Goal: Task Accomplishment & Management: Use online tool/utility

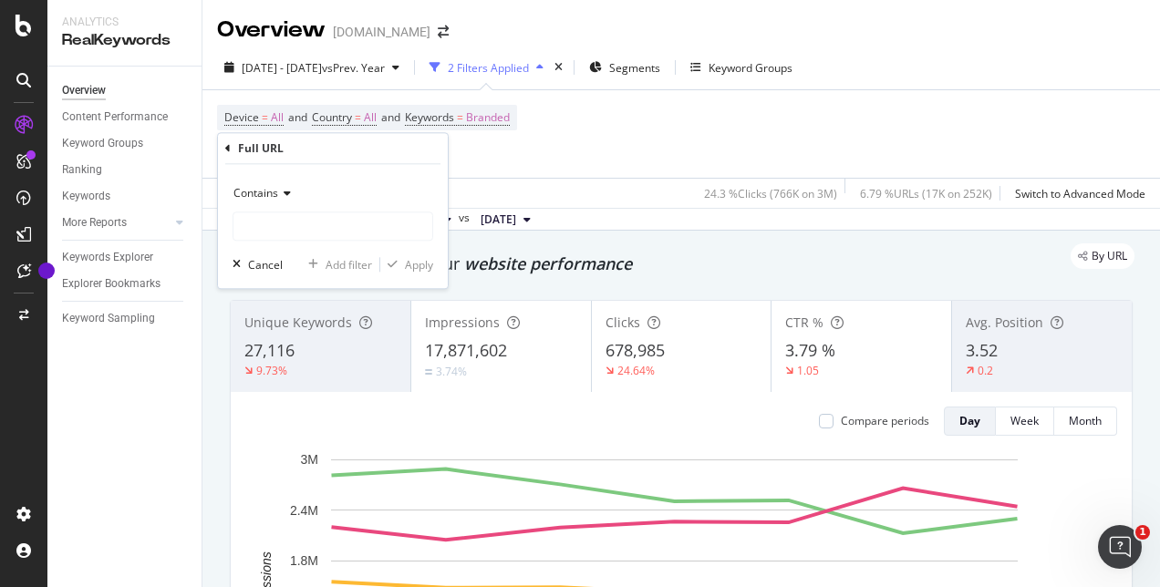
click at [555, 140] on div "Device = All and Country = All and Keywords = Branded Full URL = ^.*/store/.*$ …" at bounding box center [681, 134] width 928 height 88
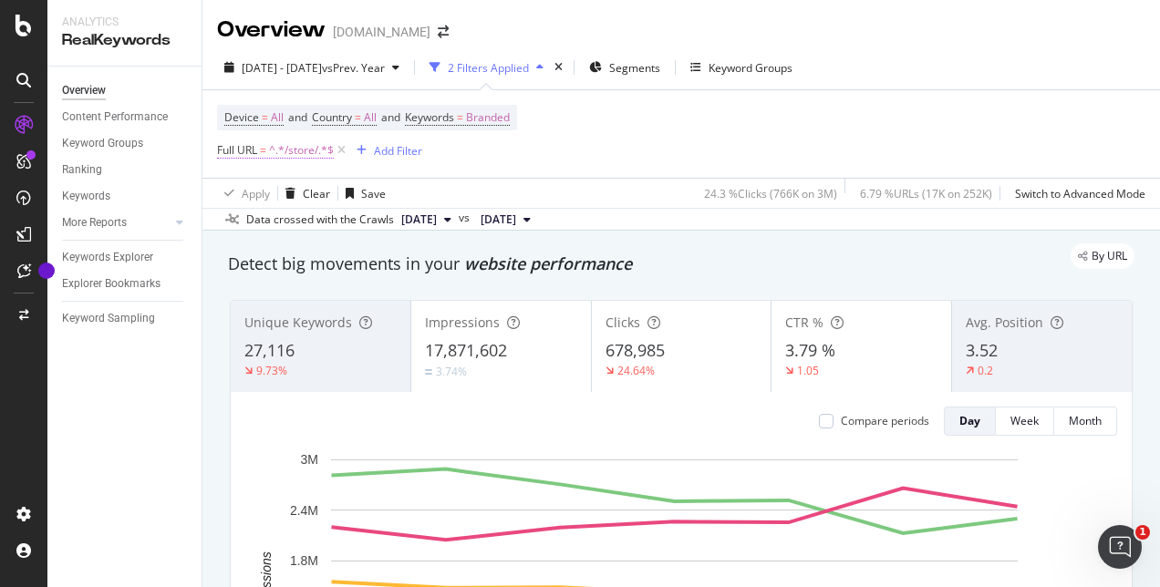
click at [294, 153] on span "^.*/store/.*$" at bounding box center [301, 151] width 65 height 26
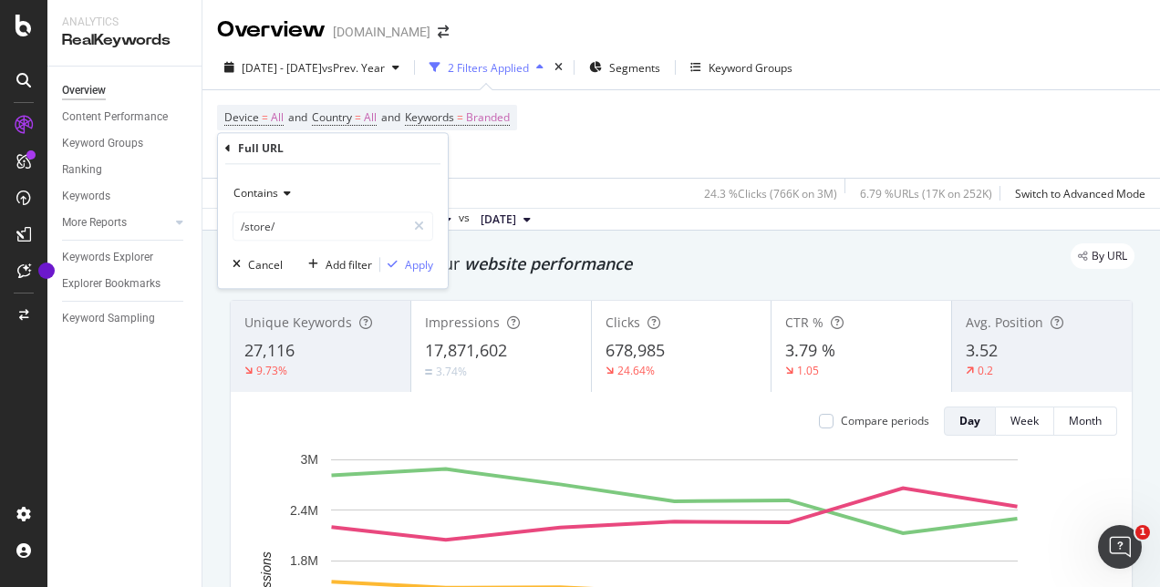
click at [533, 154] on div "Device = All and Country = All and Keywords = Branded Full URL = ^.*/store/.*$ …" at bounding box center [681, 134] width 928 height 88
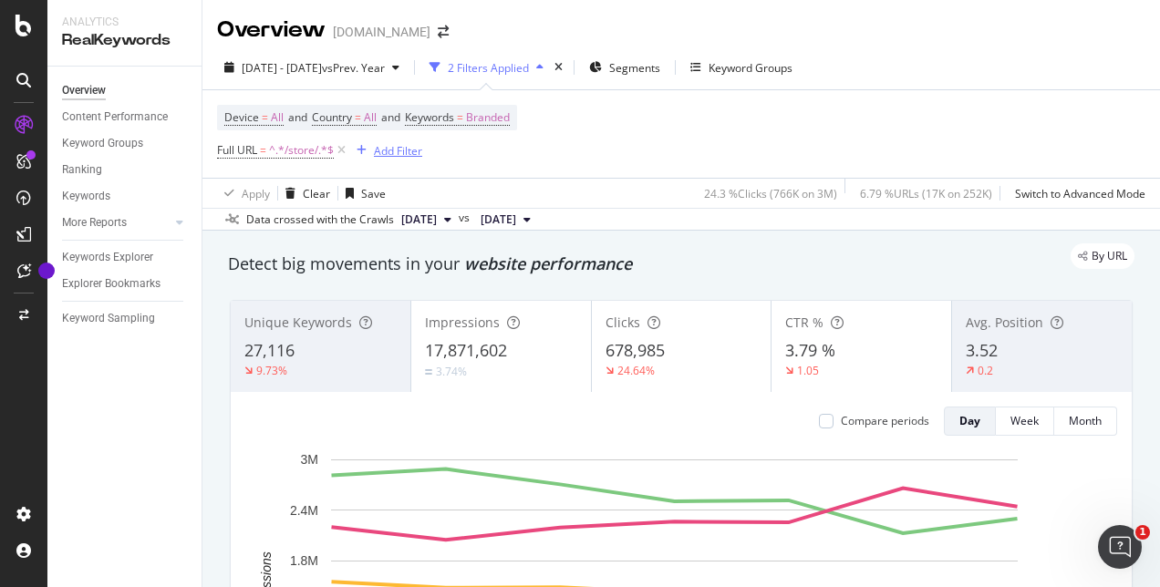
click at [385, 155] on div "Add Filter" at bounding box center [398, 151] width 48 height 16
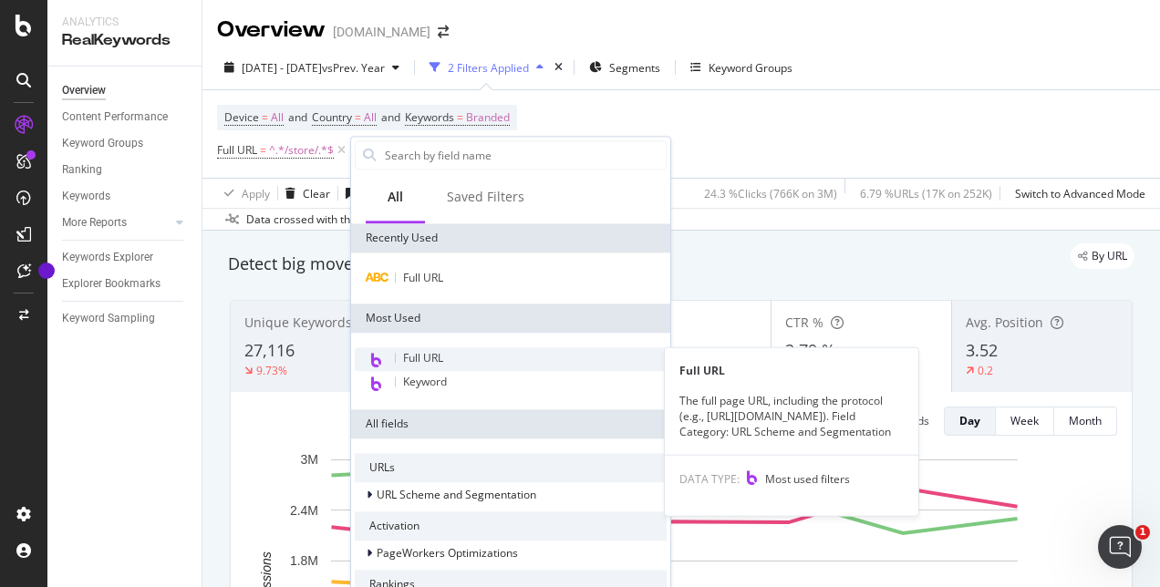
click at [431, 352] on span "Full URL" at bounding box center [423, 358] width 40 height 16
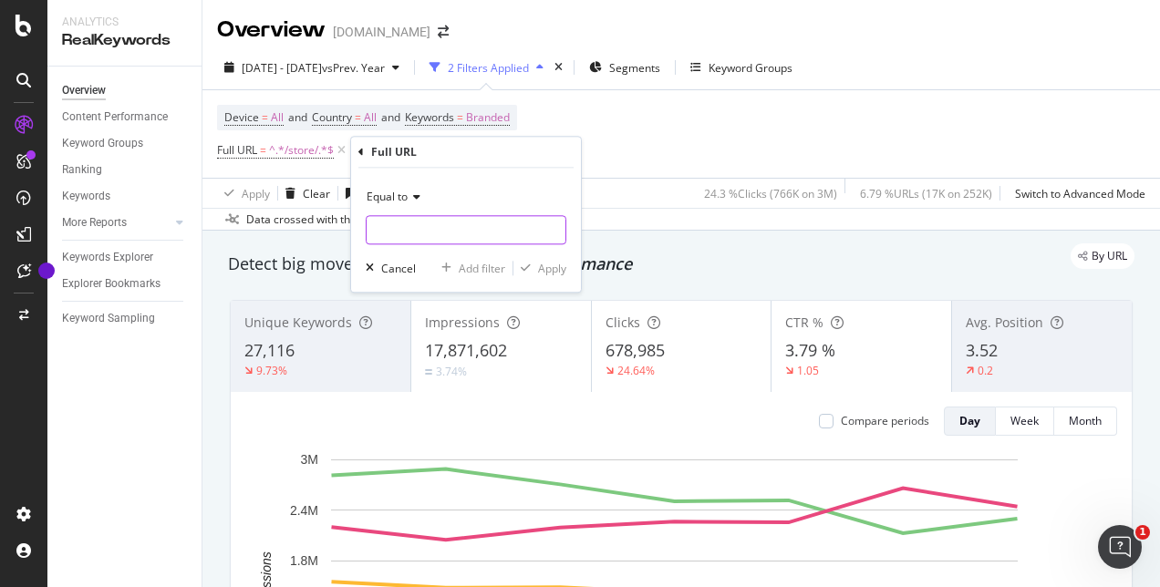
click at [421, 228] on input "text" at bounding box center [466, 229] width 199 height 29
type input "/store/"
click at [406, 198] on span "Equal to" at bounding box center [387, 197] width 41 height 16
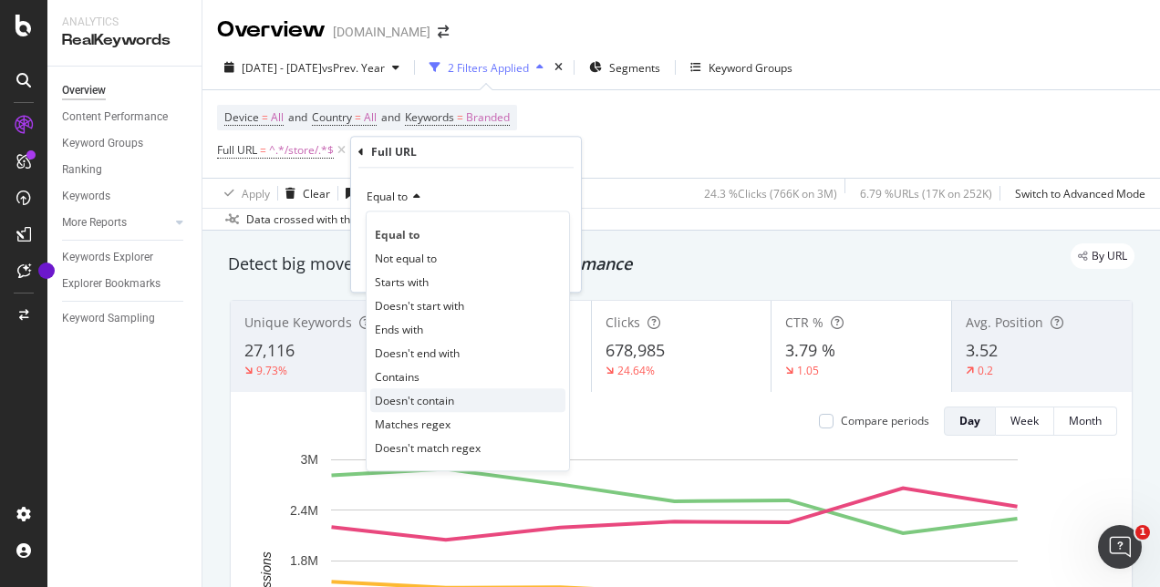
click at [420, 406] on span "Doesn't contain" at bounding box center [414, 401] width 79 height 16
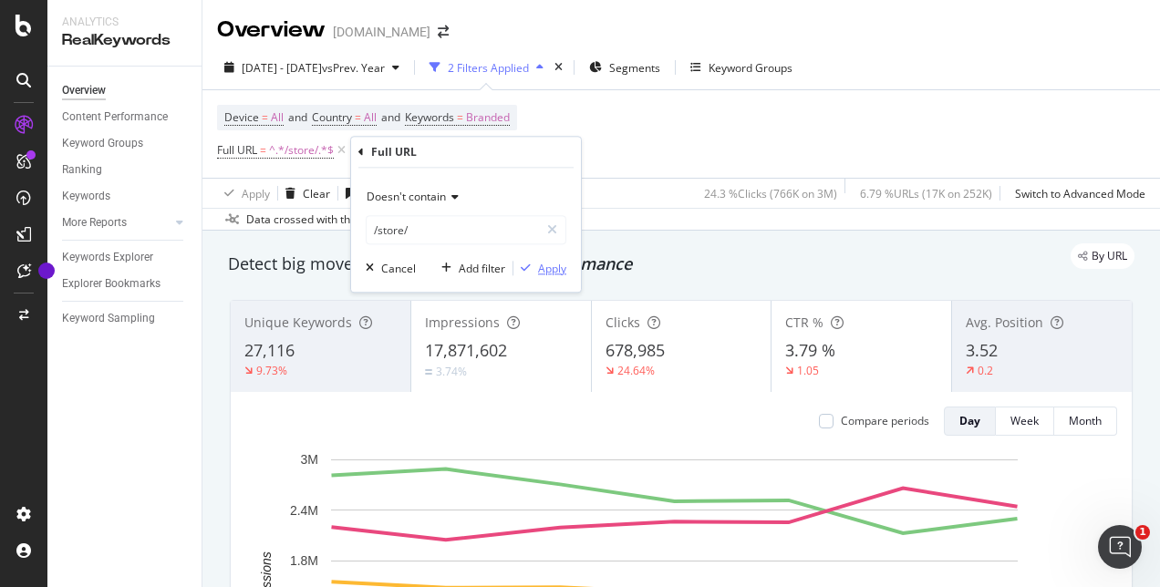
click at [534, 265] on div "button" at bounding box center [525, 268] width 25 height 11
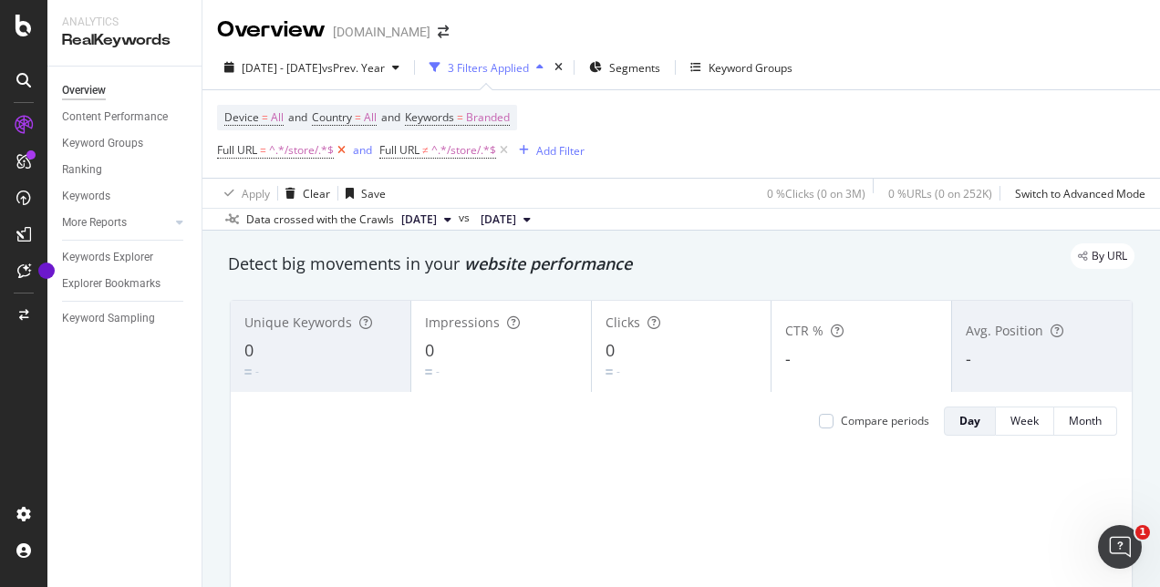
click at [344, 148] on icon at bounding box center [342, 150] width 16 height 18
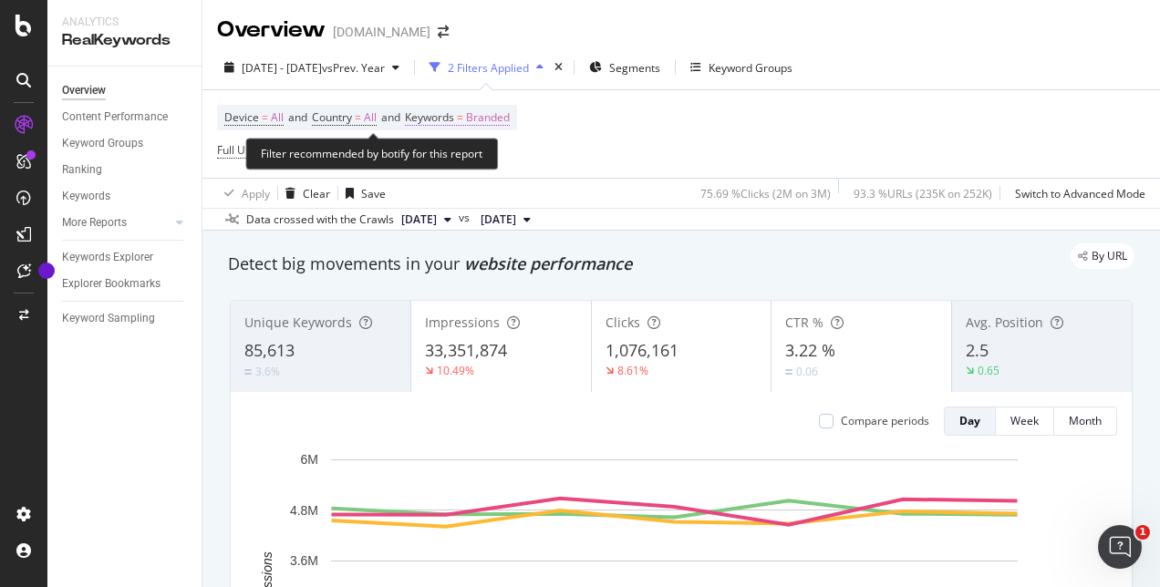
click at [482, 119] on span "Branded" at bounding box center [488, 118] width 44 height 26
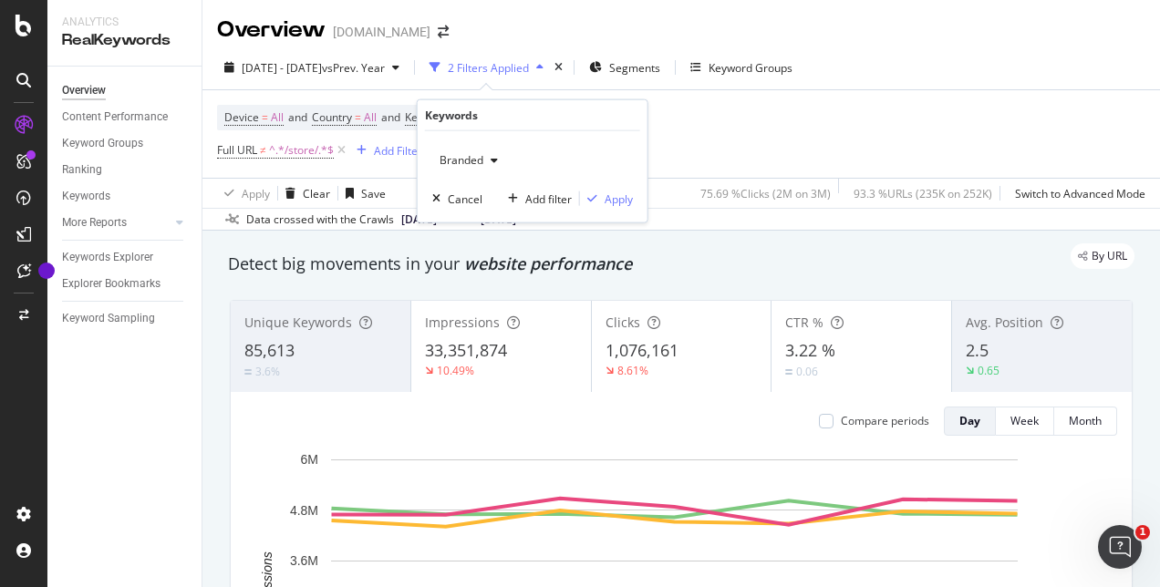
click at [480, 160] on span "Branded" at bounding box center [457, 160] width 51 height 16
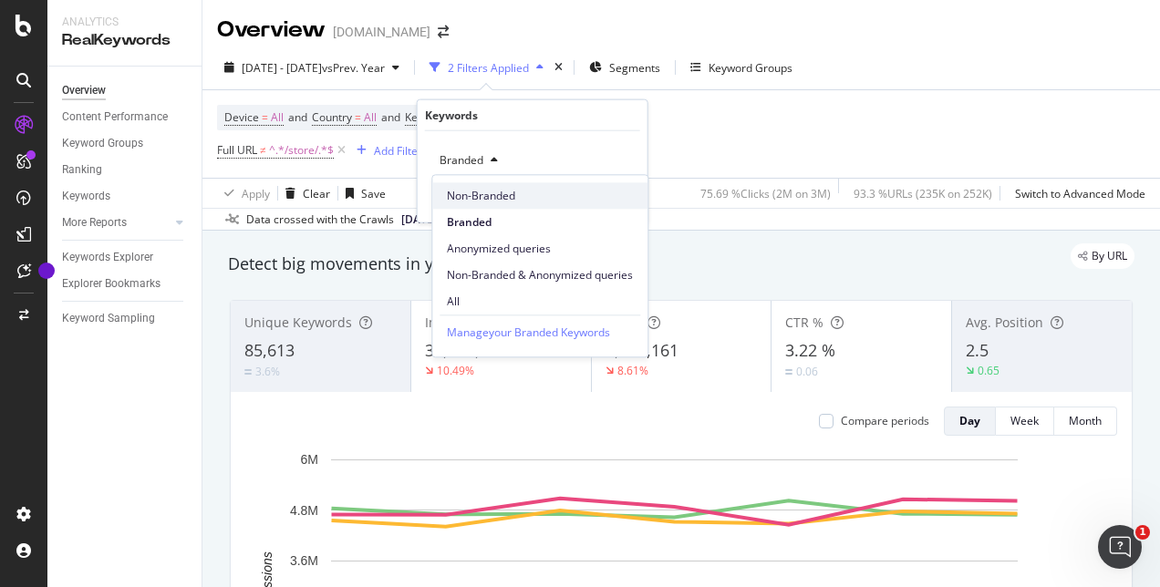
click at [463, 192] on span "Non-Branded" at bounding box center [540, 196] width 186 height 16
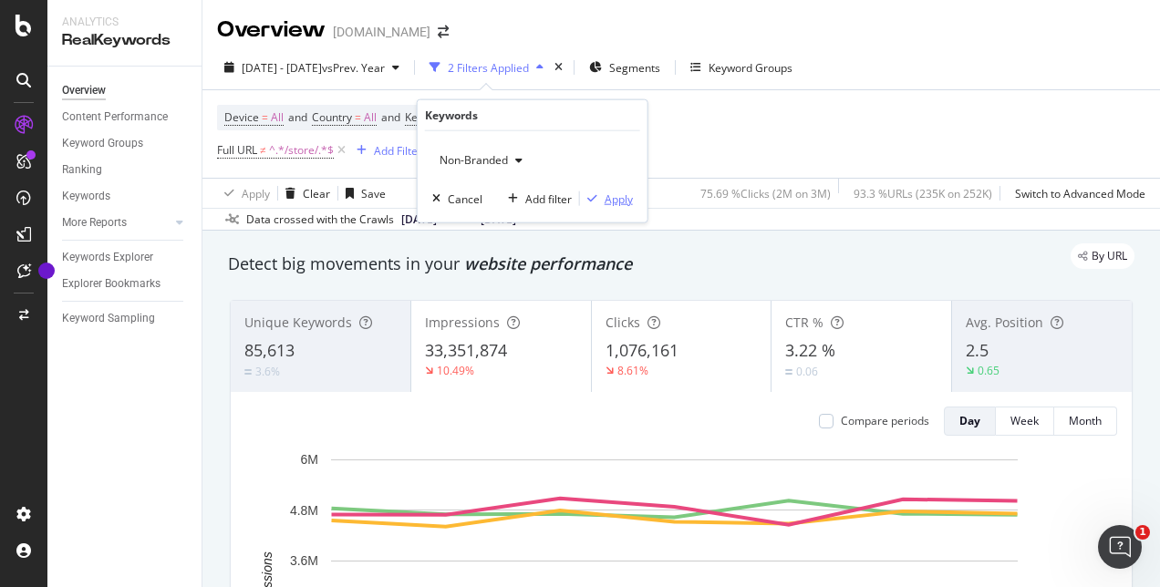
click at [597, 200] on div "button" at bounding box center [592, 198] width 25 height 11
